Goal: Task Accomplishment & Management: Manage account settings

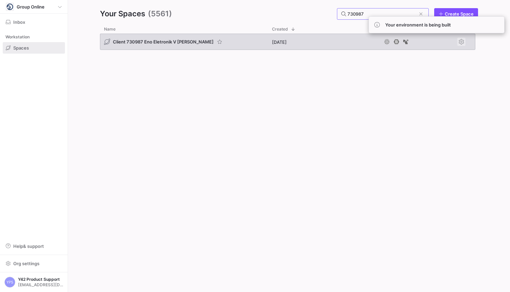
type input "730987"
click at [460, 41] on span "Press SPACE to select this row." at bounding box center [461, 42] width 8 height 8
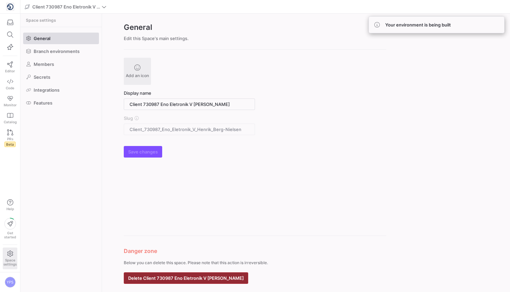
click at [215, 277] on span "Delete Client 730987 Eno Eletronik V [PERSON_NAME]" at bounding box center [186, 278] width 116 height 5
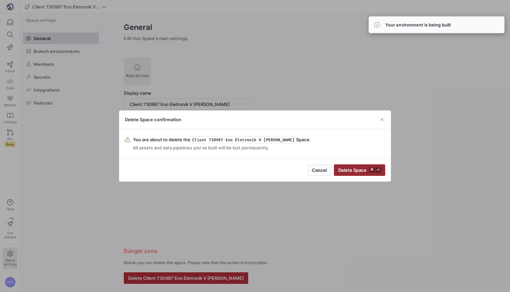
click at [352, 170] on span "Delete Space ⌘ ⏎" at bounding box center [359, 169] width 42 height 5
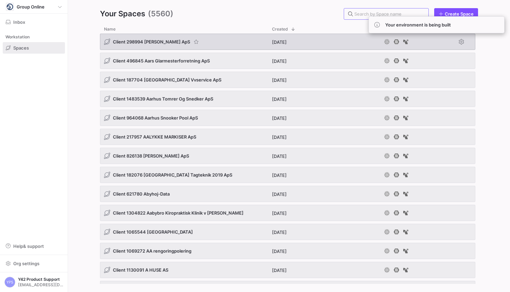
paste input "182294"
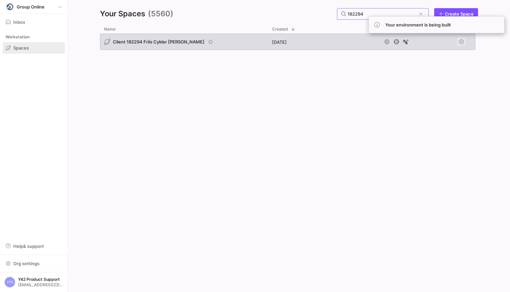
type input "182294"
click at [461, 42] on span "Press SPACE to select this row." at bounding box center [461, 42] width 8 height 8
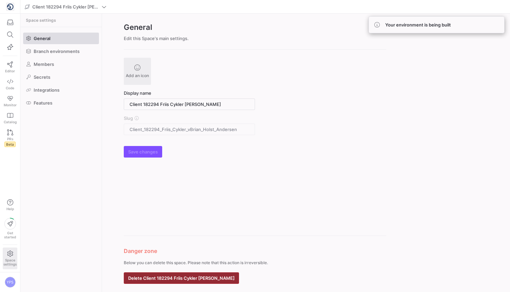
click at [229, 283] on span "button" at bounding box center [181, 278] width 114 height 11
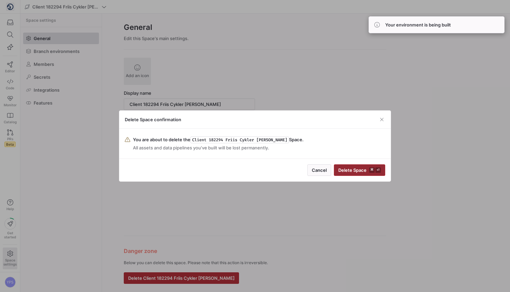
click at [363, 172] on span "Delete Space ⌘ ⏎" at bounding box center [359, 169] width 42 height 5
